Goal: Task Accomplishment & Management: Use online tool/utility

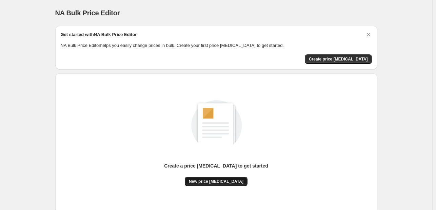
click at [207, 179] on span "New price [MEDICAL_DATA]" at bounding box center [216, 180] width 55 height 5
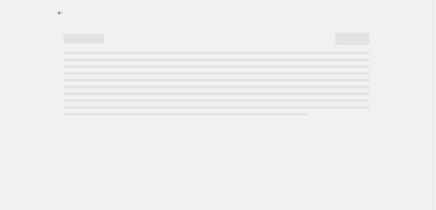
select select "percentage"
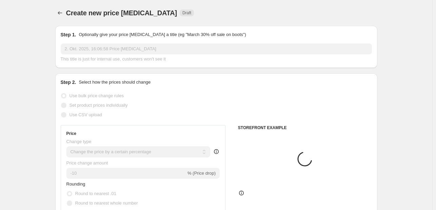
scroll to position [136, 0]
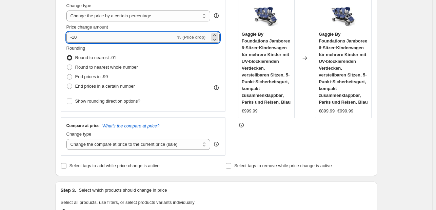
click at [115, 34] on input "-10" at bounding box center [121, 37] width 110 height 11
type input "-1"
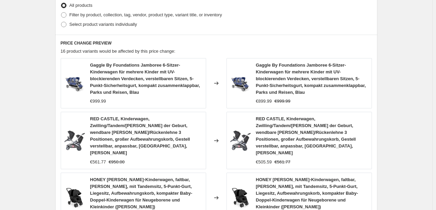
scroll to position [560, 0]
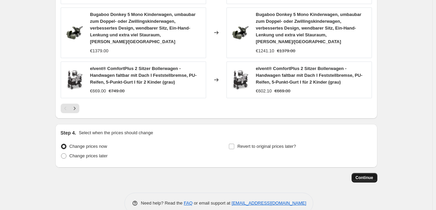
type input "-45"
click at [365, 175] on span "Continue" at bounding box center [365, 177] width 18 height 5
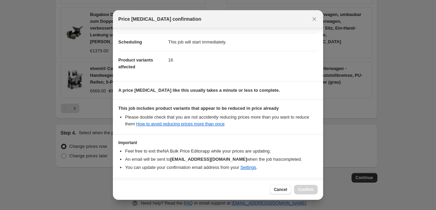
scroll to position [75, 0]
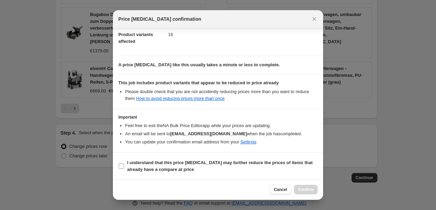
click at [194, 169] on span "I understand that this price [MEDICAL_DATA] may further reduce the prices of it…" at bounding box center [222, 166] width 191 height 14
click at [124, 168] on input "I understand that this price [MEDICAL_DATA] may further reduce the prices of it…" at bounding box center [121, 165] width 5 height 5
checkbox input "true"
click at [299, 189] on span "Confirm" at bounding box center [306, 188] width 16 height 5
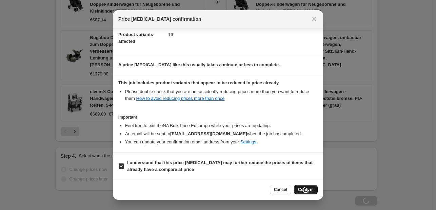
scroll to position [583, 0]
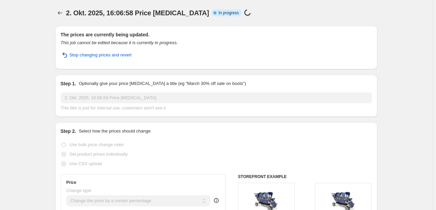
select select "percentage"
